Goal: Check status: Check status

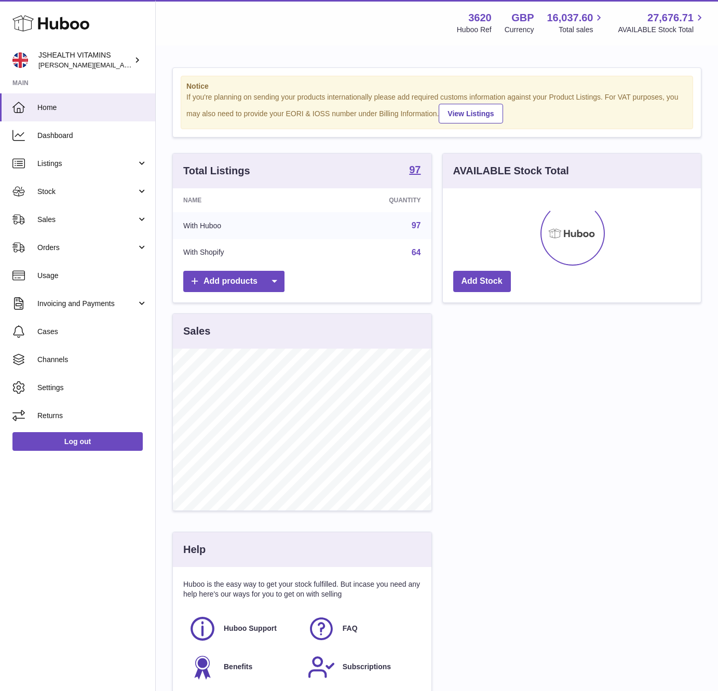
scroll to position [162, 257]
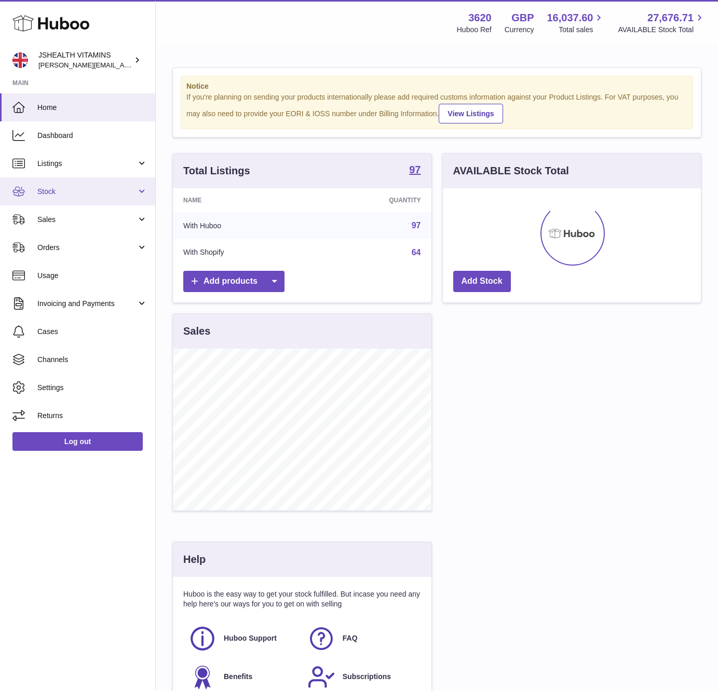
click at [50, 189] on span "Stock" at bounding box center [86, 192] width 99 height 10
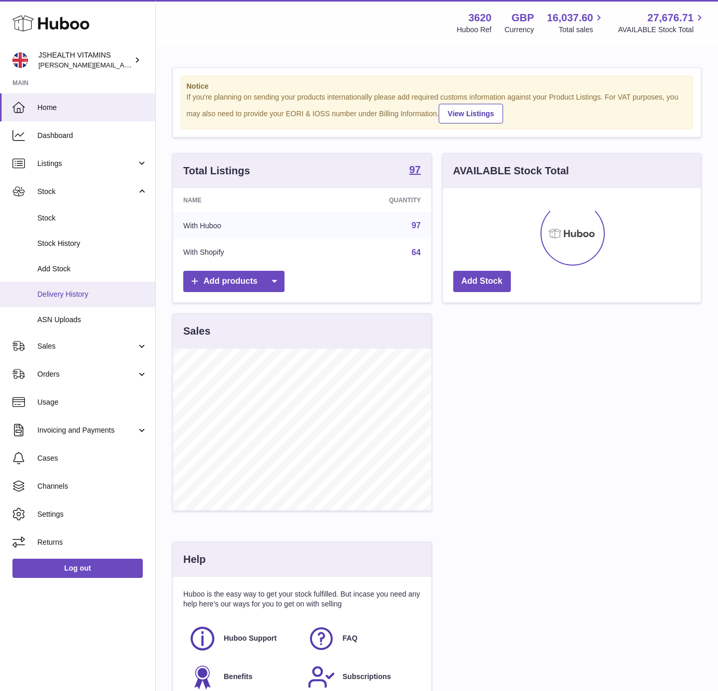
click at [83, 300] on link "Delivery History" at bounding box center [77, 294] width 155 height 25
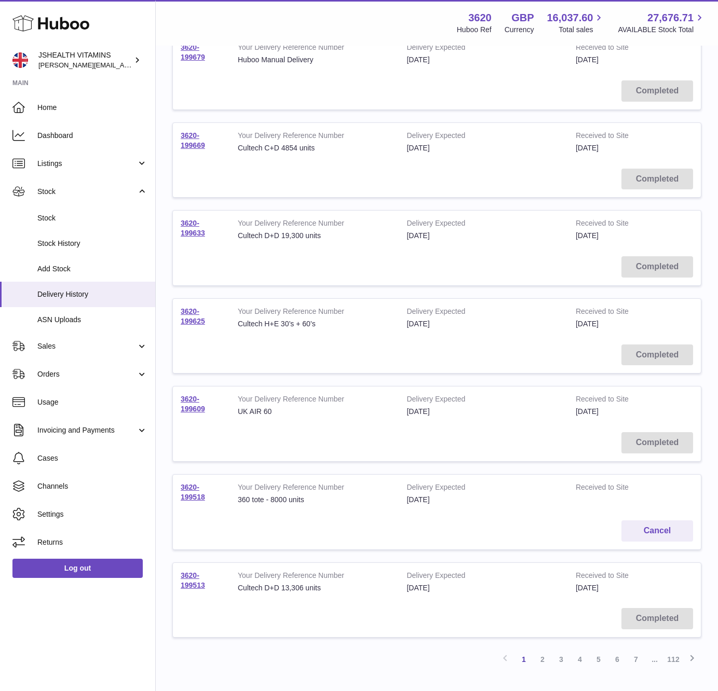
scroll to position [391, 0]
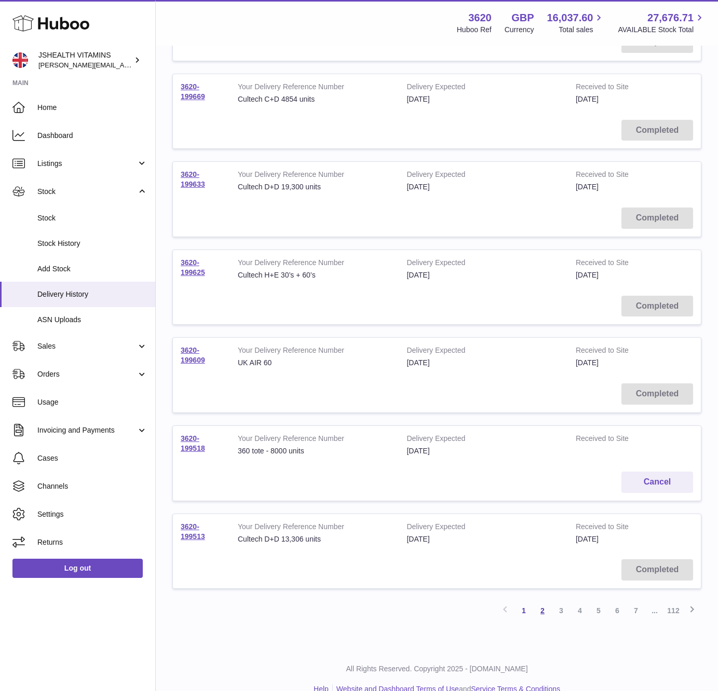
click at [543, 614] on link "2" at bounding box center [542, 611] width 19 height 19
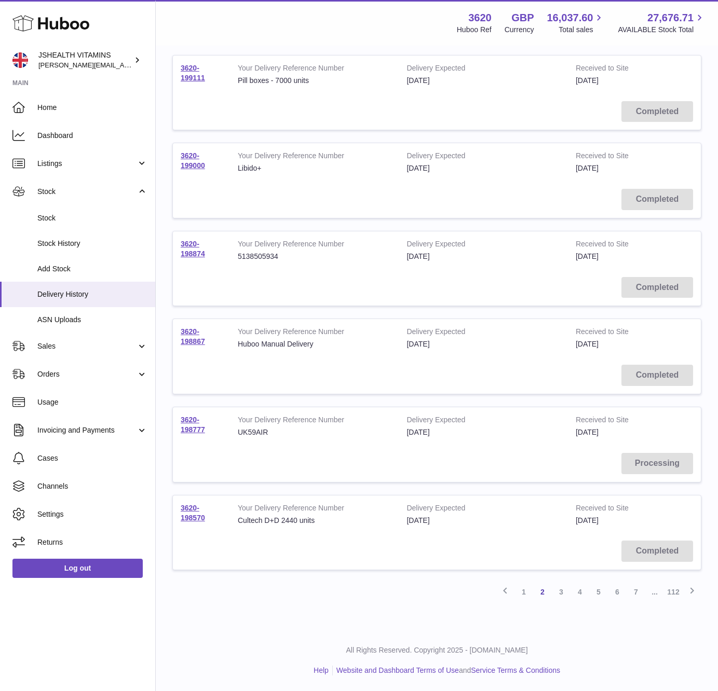
scroll to position [491, 0]
click at [521, 596] on link "1" at bounding box center [523, 592] width 19 height 19
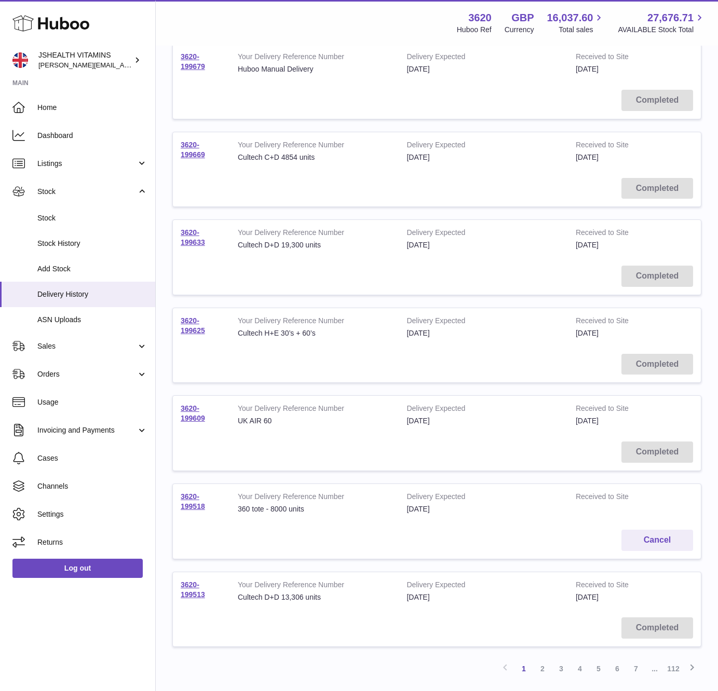
scroll to position [491, 0]
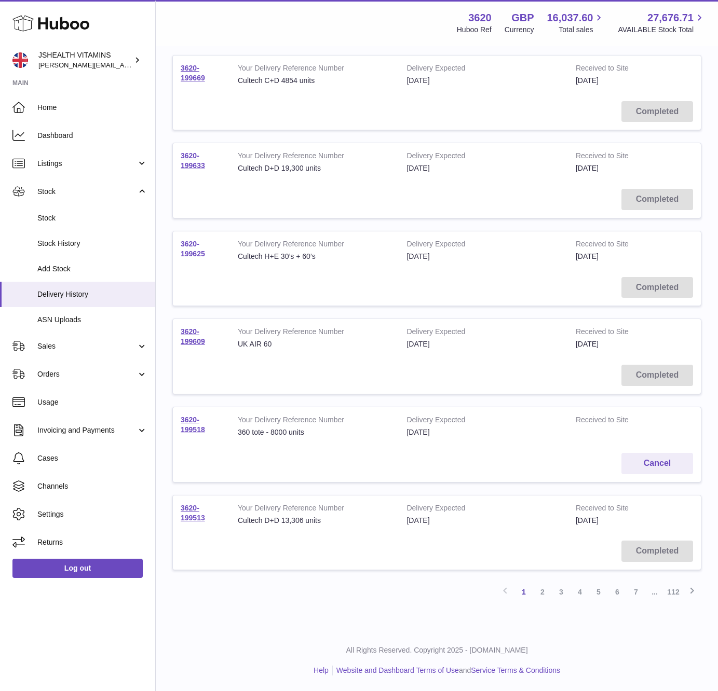
click at [198, 241] on link "3620-199625" at bounding box center [193, 249] width 24 height 18
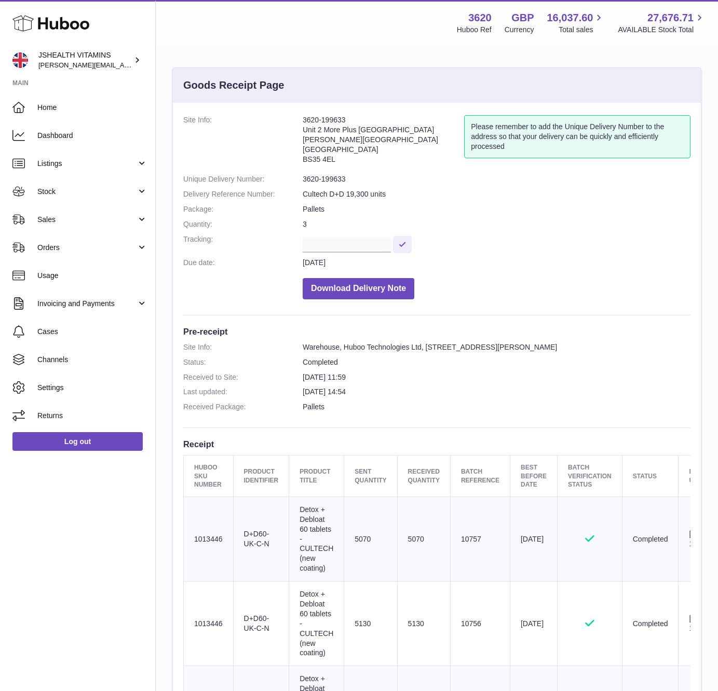
click at [338, 184] on dd "3620-199633" at bounding box center [497, 179] width 388 height 10
copy dl "3620-199633"
click at [248, 536] on td "Client Identifier D+D60-UK-C-N" at bounding box center [261, 539] width 56 height 85
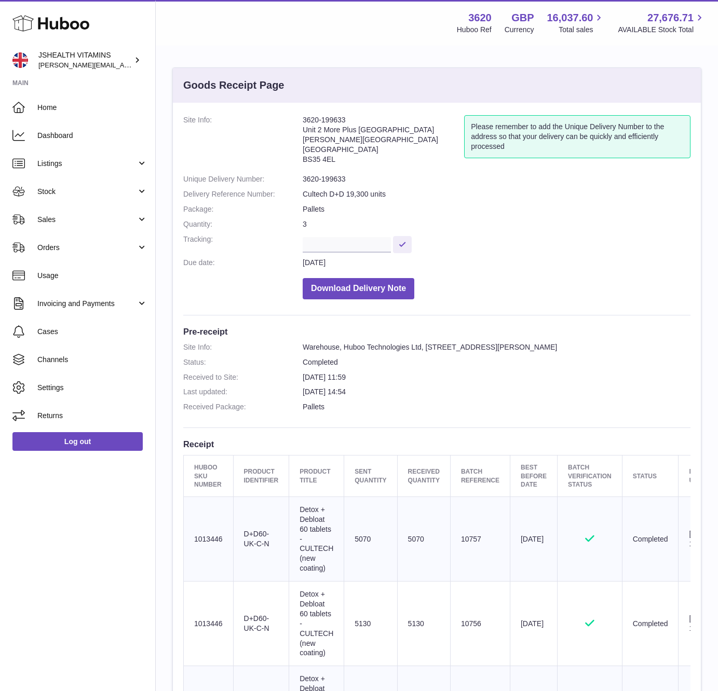
click at [249, 536] on td "Client Identifier D+D60-UK-C-N" at bounding box center [261, 539] width 56 height 85
copy tr "D+D60-UK-C-N"
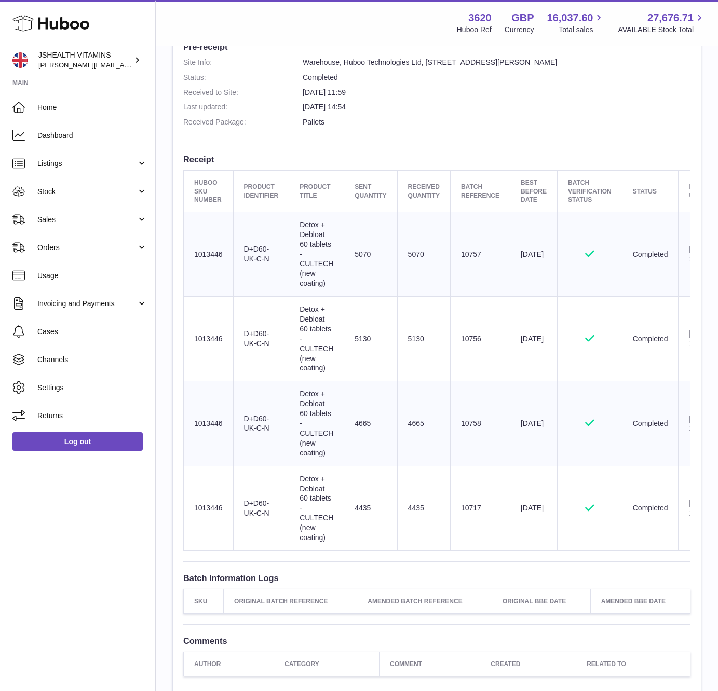
copy tr "D+D60-UK-C-N"
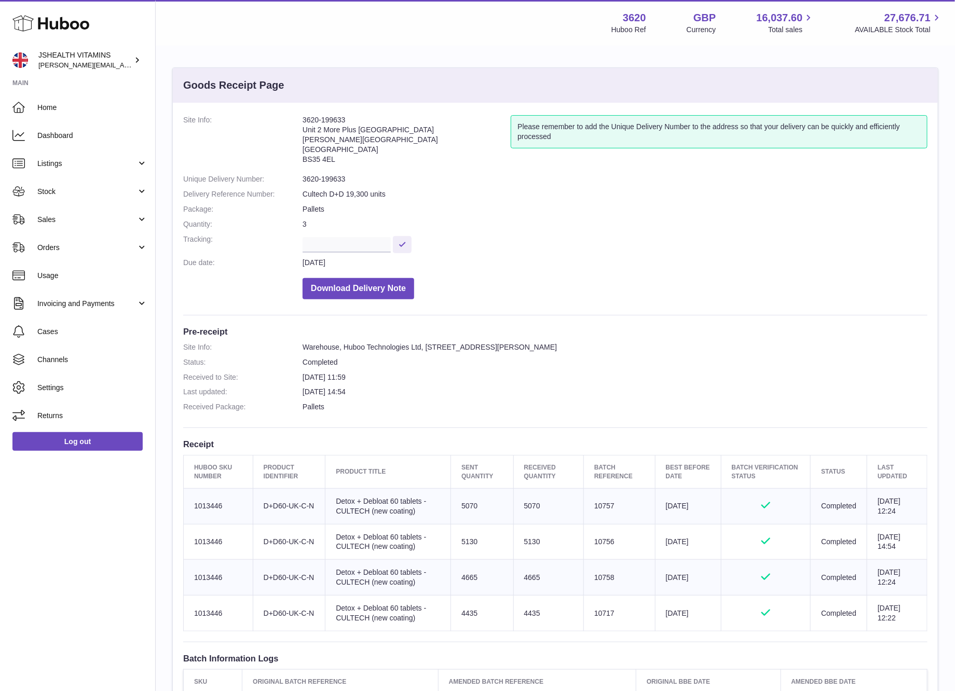
click at [341, 179] on dd "3620-199633" at bounding box center [615, 179] width 625 height 10
copy dl "3620-199633"
click at [262, 515] on td "Client Identifier D+D60-UK-C-N" at bounding box center [289, 506] width 73 height 36
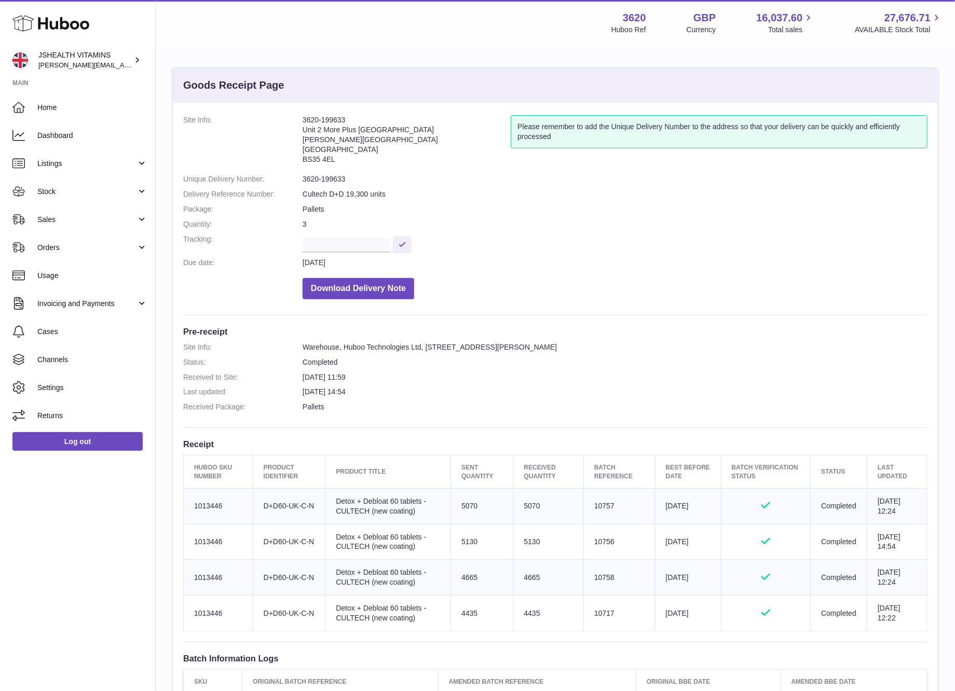
click at [262, 515] on td "Client Identifier D+D60-UK-C-N" at bounding box center [289, 506] width 73 height 36
copy tr "D+D60-UK-C-N"
click at [526, 515] on td "5070" at bounding box center [548, 506] width 70 height 36
click at [526, 516] on td "5070" at bounding box center [548, 506] width 70 height 36
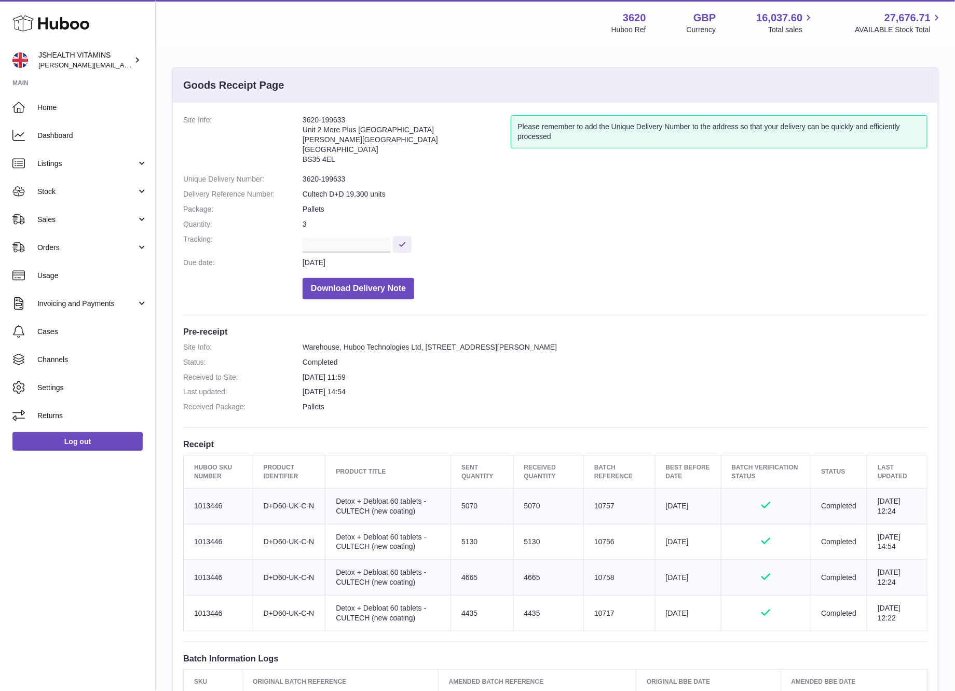
copy td "5070"
click at [520, 548] on td "5130" at bounding box center [548, 542] width 70 height 36
copy td "5130"
click at [537, 588] on td "4665" at bounding box center [548, 578] width 70 height 36
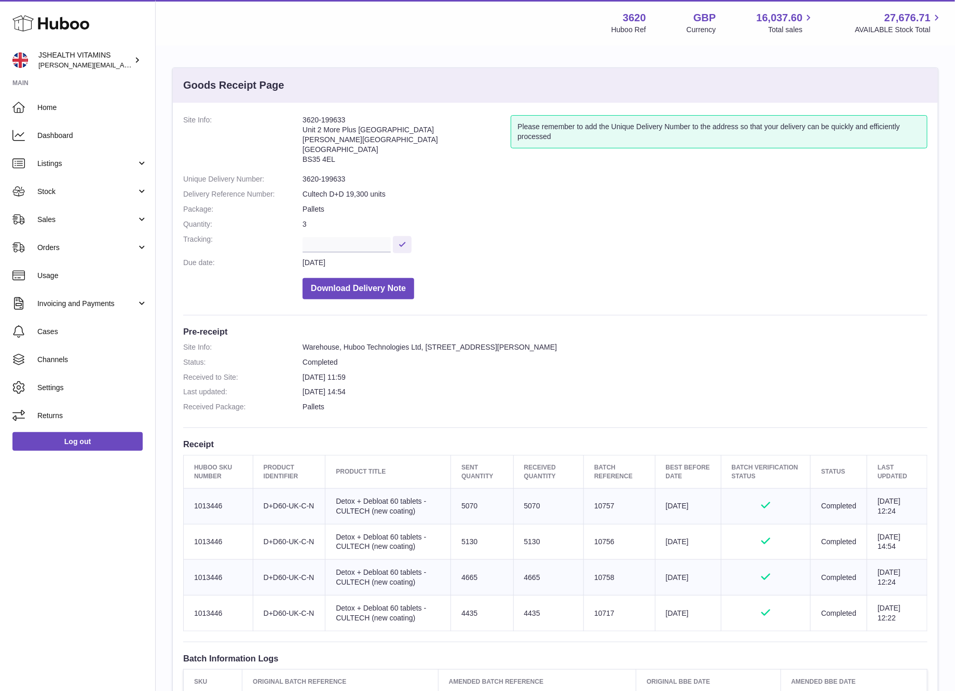
click at [527, 586] on td "4665" at bounding box center [548, 578] width 70 height 36
drag, startPoint x: 526, startPoint y: 587, endPoint x: 537, endPoint y: 585, distance: 11.0
click at [526, 587] on td "4665" at bounding box center [548, 578] width 70 height 36
copy td "4665"
click at [526, 613] on td "4435" at bounding box center [548, 614] width 70 height 36
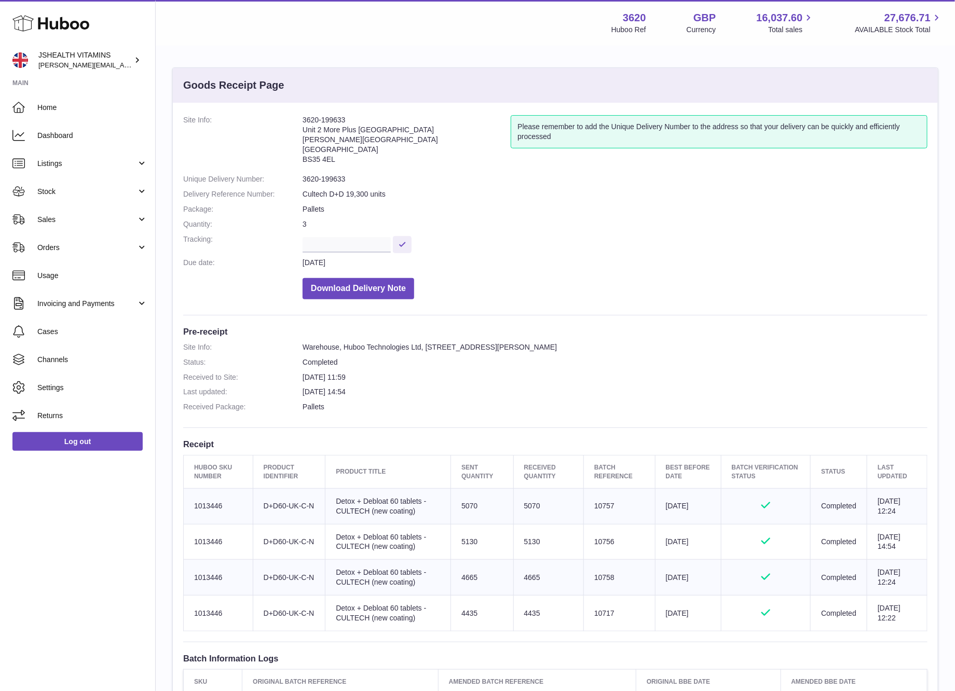
click at [526, 613] on td "4435" at bounding box center [548, 614] width 70 height 36
copy td "4435"
click at [596, 513] on td "Batch Reference 10757" at bounding box center [619, 506] width 72 height 36
drag, startPoint x: 596, startPoint y: 513, endPoint x: 604, endPoint y: 511, distance: 7.6
click at [596, 513] on td "Batch Reference 10757" at bounding box center [619, 506] width 72 height 36
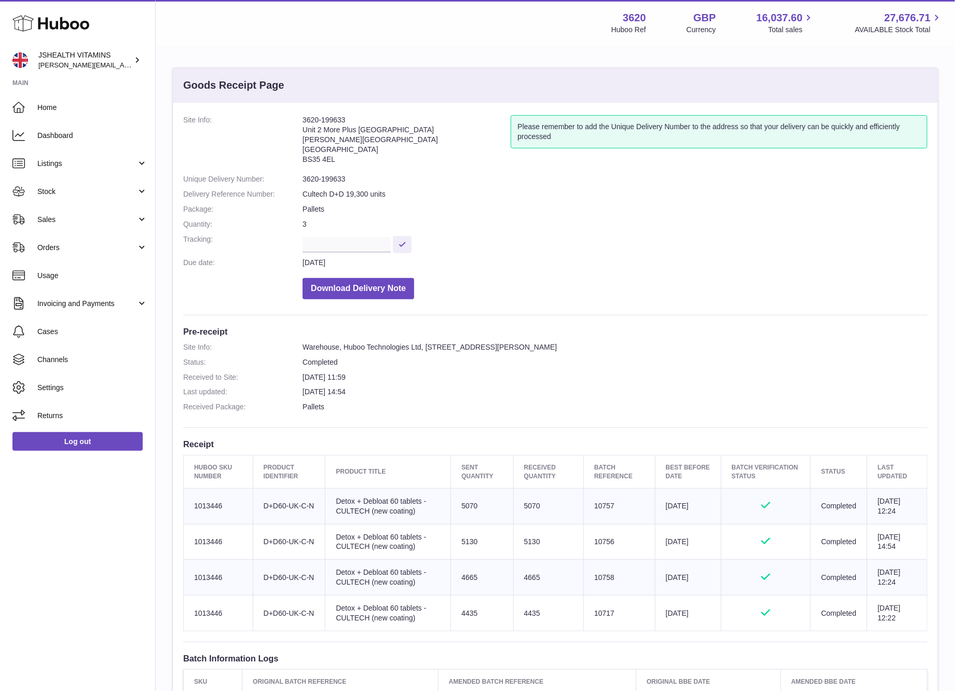
copy td "10757"
click at [596, 552] on td "Batch Reference 10756" at bounding box center [619, 542] width 72 height 36
drag, startPoint x: 596, startPoint y: 552, endPoint x: 606, endPoint y: 544, distance: 12.9
click at [596, 552] on td "Batch Reference 10756" at bounding box center [619, 542] width 72 height 36
click at [600, 578] on td "Batch Reference 10758" at bounding box center [619, 578] width 72 height 36
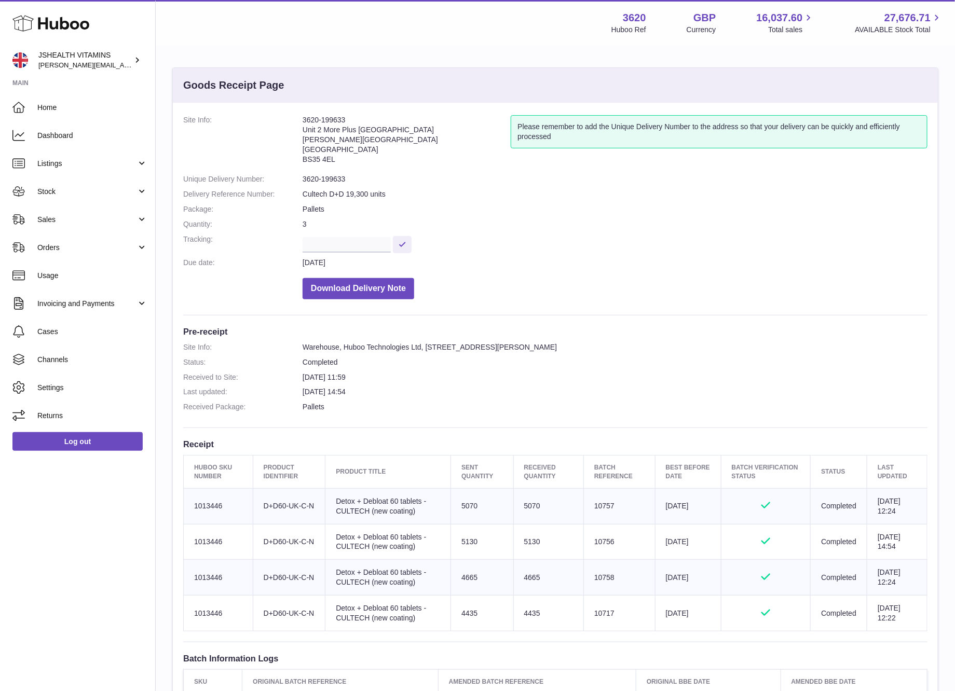
click at [600, 578] on td "Batch Reference 10758" at bounding box center [619, 578] width 72 height 36
click at [606, 617] on td "Batch Reference 10717" at bounding box center [619, 614] width 72 height 36
click at [605, 620] on td "Batch Reference 10717" at bounding box center [619, 614] width 72 height 36
click at [524, 517] on td "5070" at bounding box center [548, 506] width 70 height 36
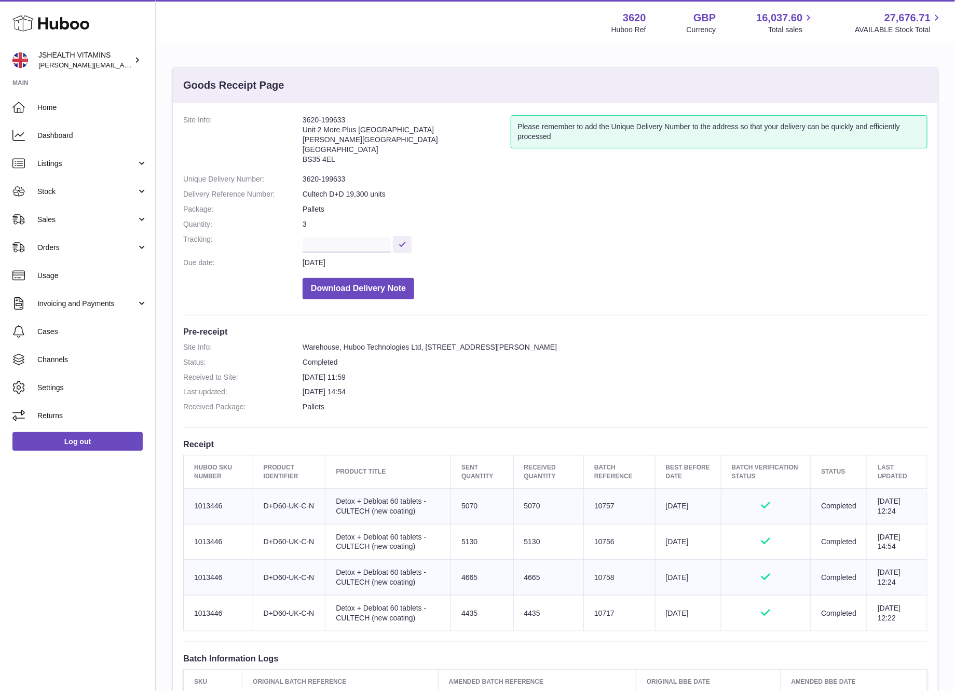
click at [524, 517] on td "5070" at bounding box center [548, 506] width 70 height 36
click at [519, 547] on td "5130" at bounding box center [548, 542] width 70 height 36
click at [524, 582] on td "4665" at bounding box center [548, 578] width 70 height 36
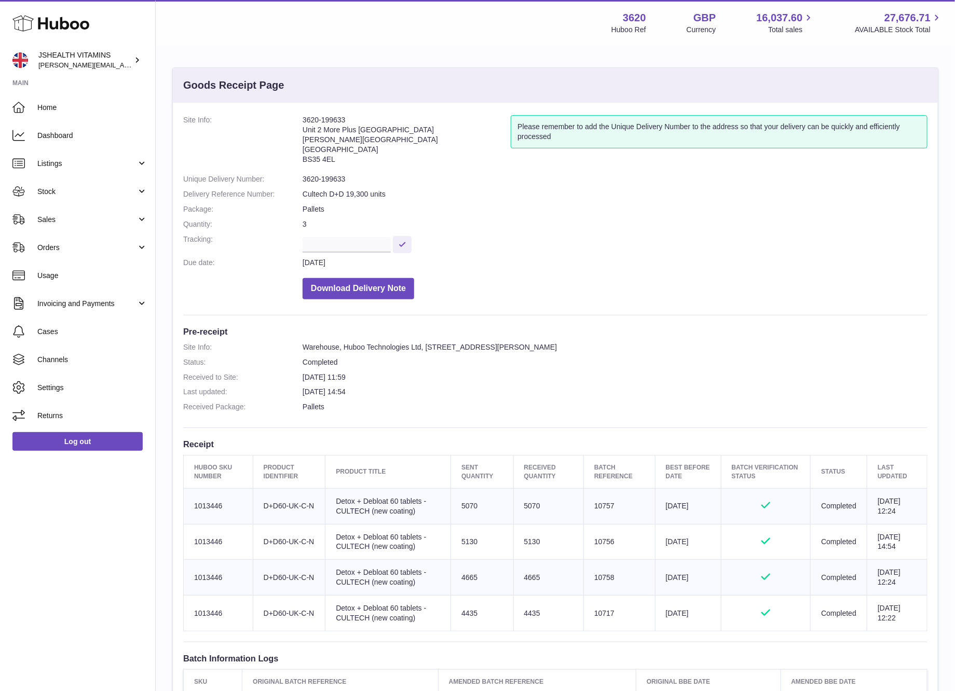
click at [532, 622] on td "4435" at bounding box center [548, 614] width 70 height 36
click at [57, 195] on span "Stock" at bounding box center [86, 192] width 99 height 10
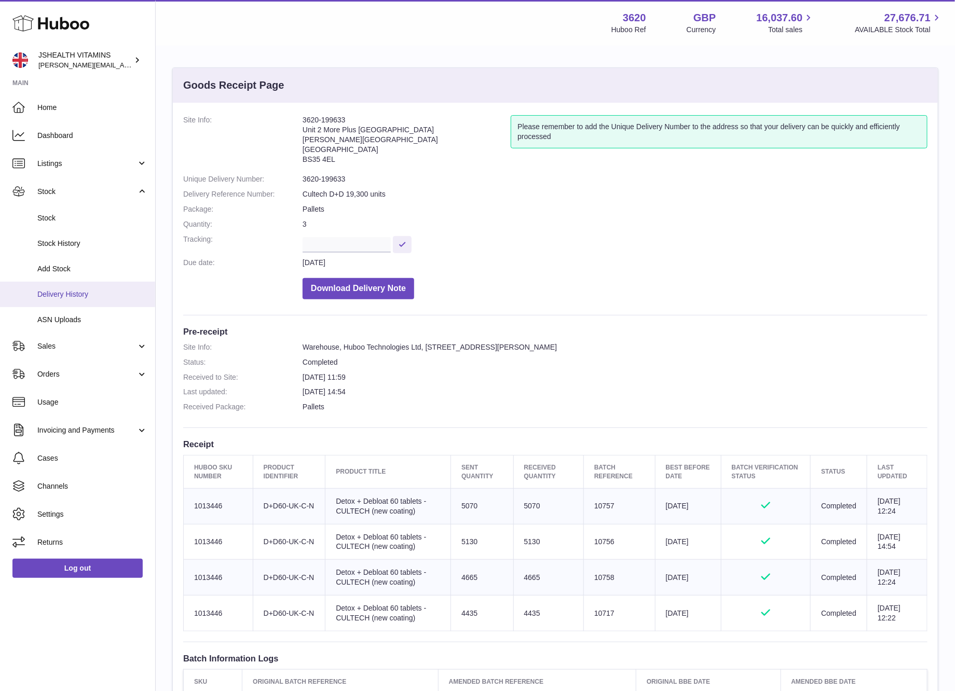
click at [84, 295] on span "Delivery History" at bounding box center [92, 295] width 110 height 10
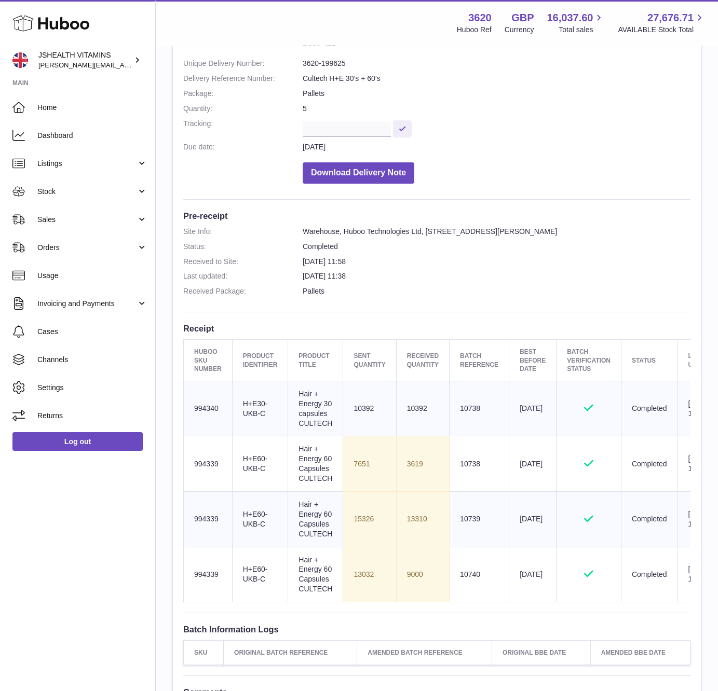
scroll to position [117, 0]
drag, startPoint x: 543, startPoint y: 214, endPoint x: 572, endPoint y: 155, distance: 65.5
click at [543, 214] on h3 "Pre-receipt" at bounding box center [436, 214] width 507 height 11
click at [320, 66] on dd "3620-199625" at bounding box center [497, 63] width 388 height 10
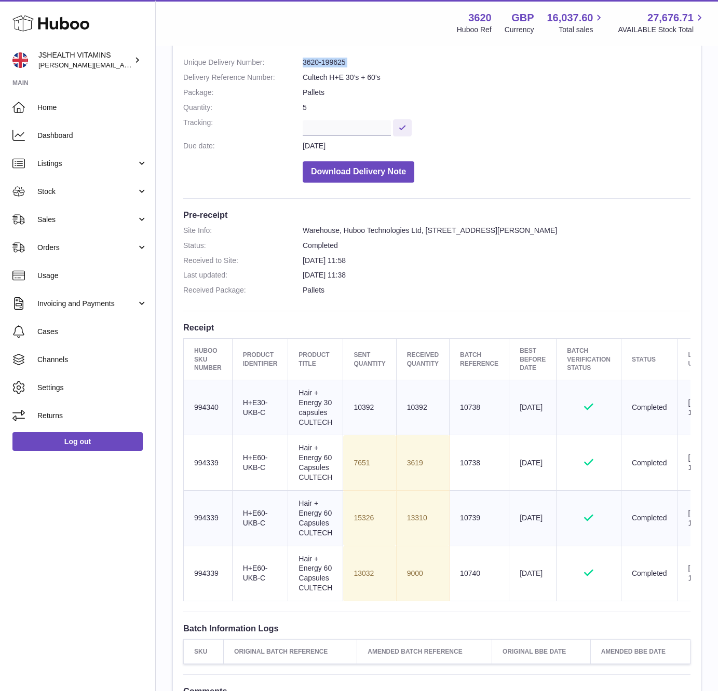
click at [319, 66] on dd "3620-199625" at bounding box center [497, 63] width 388 height 10
copy dl "3620-199625"
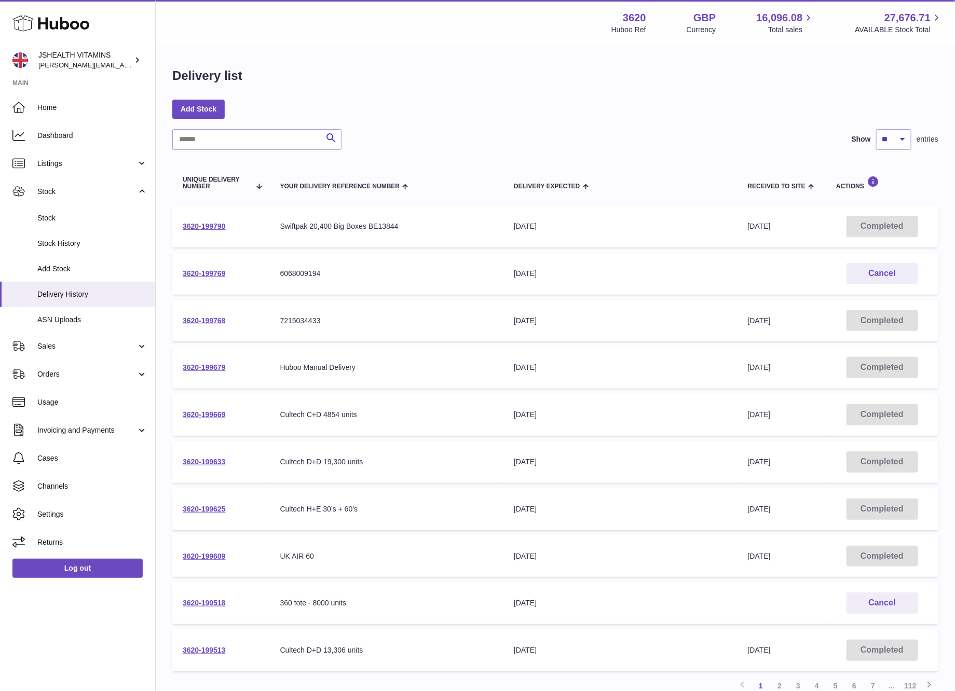
scroll to position [88, 0]
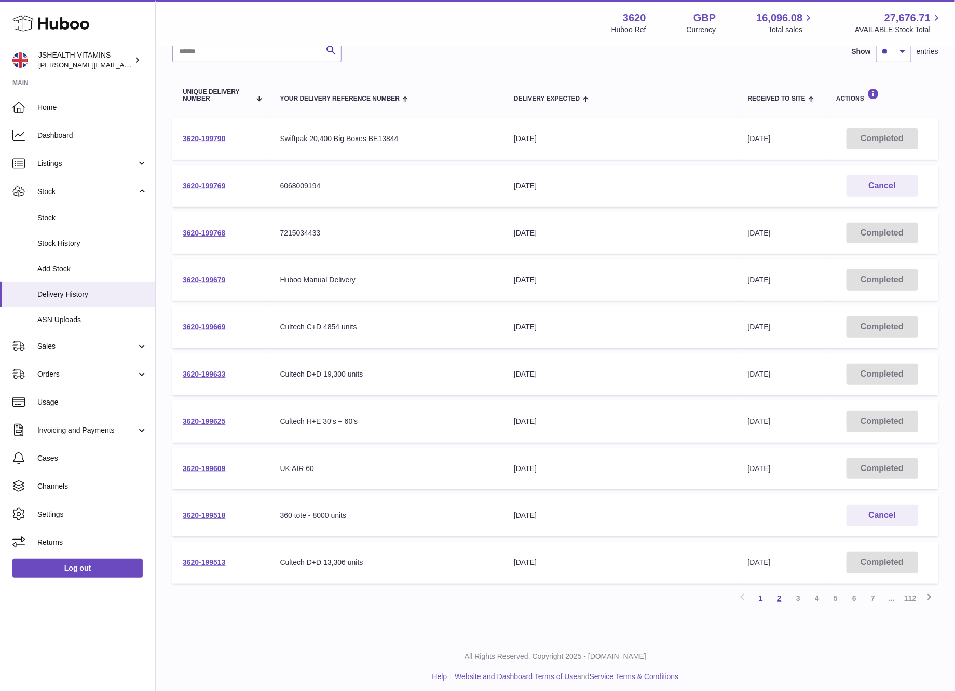
click at [777, 592] on link "2" at bounding box center [779, 598] width 19 height 19
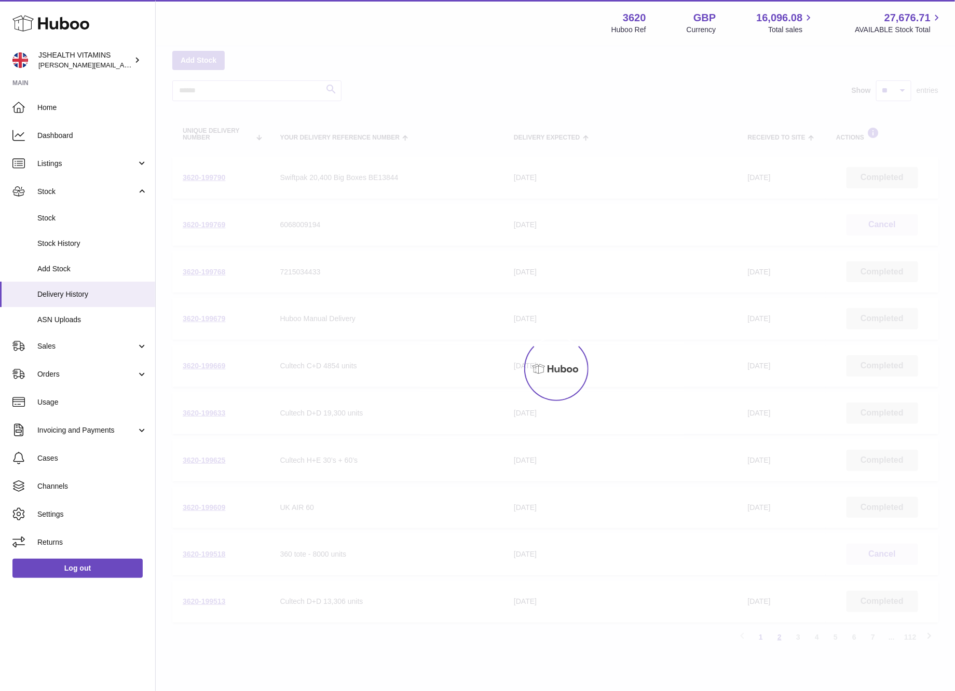
scroll to position [47, 0]
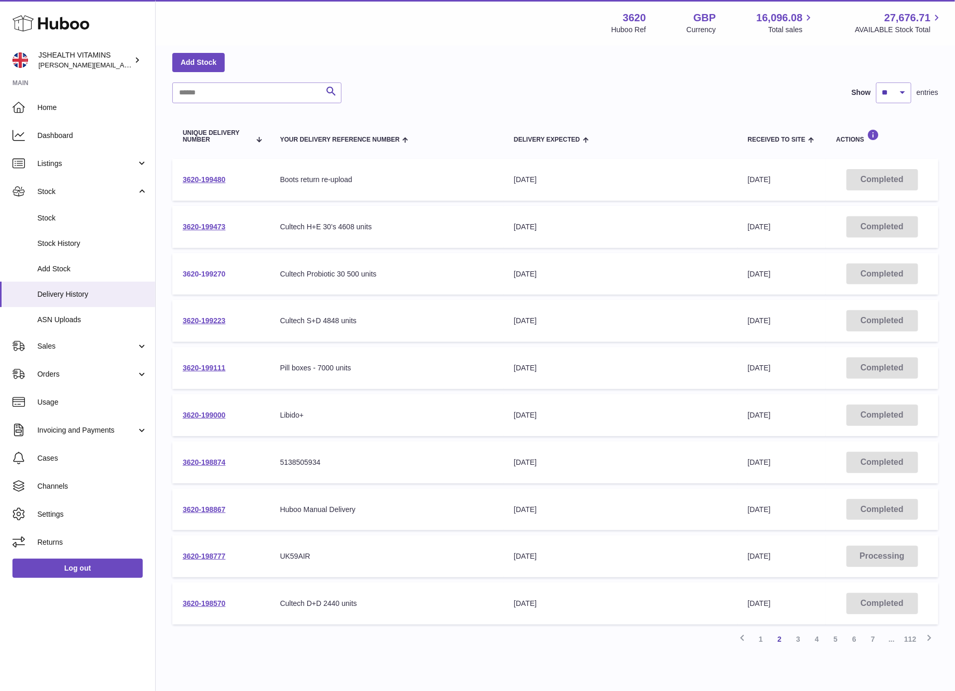
click at [213, 272] on link "3620-199270" at bounding box center [204, 274] width 43 height 8
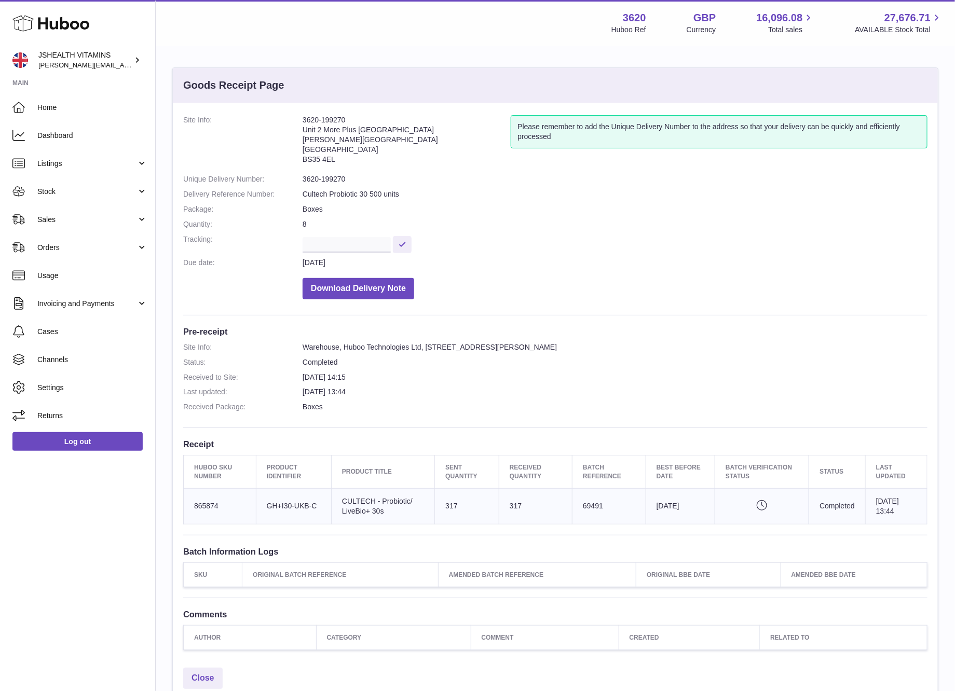
click at [587, 501] on td "Batch Reference 69491" at bounding box center [610, 506] width 74 height 36
copy td "69491"
click at [113, 438] on link "Log out" at bounding box center [77, 441] width 130 height 19
